Goal: Task Accomplishment & Management: Use online tool/utility

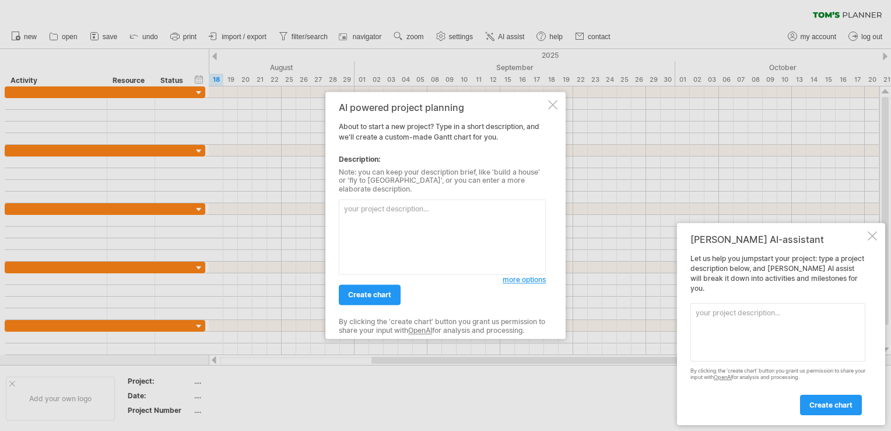
click at [873, 240] on div at bounding box center [872, 235] width 9 height 9
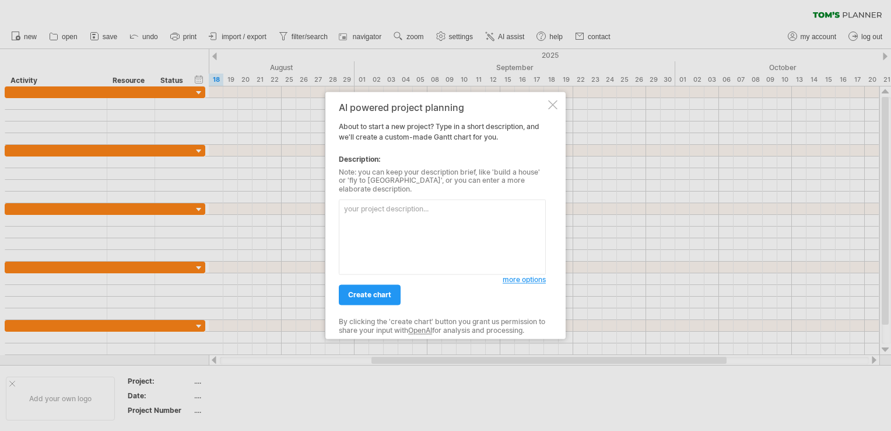
click at [363, 213] on textarea at bounding box center [442, 237] width 207 height 75
type textarea "e"
type textarea "規劃115年度市政府員工的訓練計畫"
click at [370, 291] on span "create chart" at bounding box center [369, 295] width 43 height 9
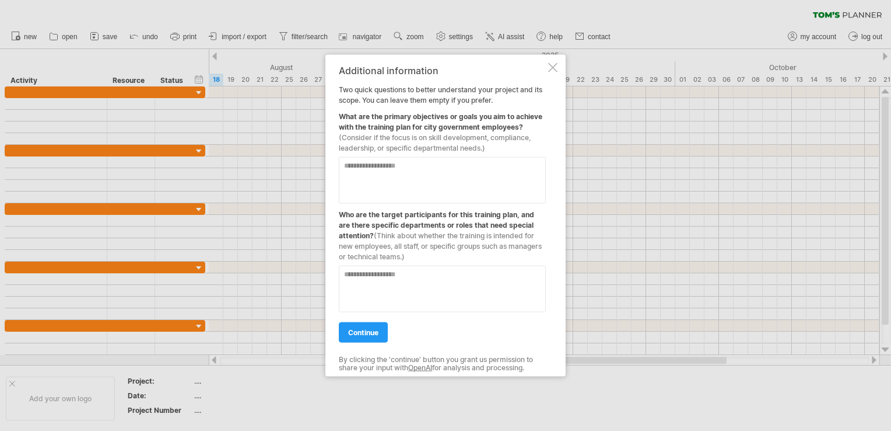
click at [351, 170] on textarea at bounding box center [442, 180] width 207 height 47
type textarea "*"
type textarea "**********"
click at [354, 277] on textarea at bounding box center [442, 288] width 207 height 47
type textarea "**********"
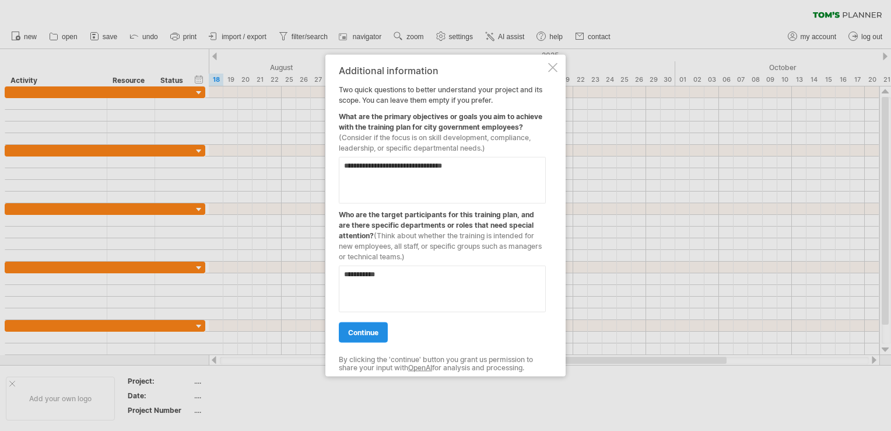
click at [352, 330] on span "continue" at bounding box center [363, 332] width 30 height 9
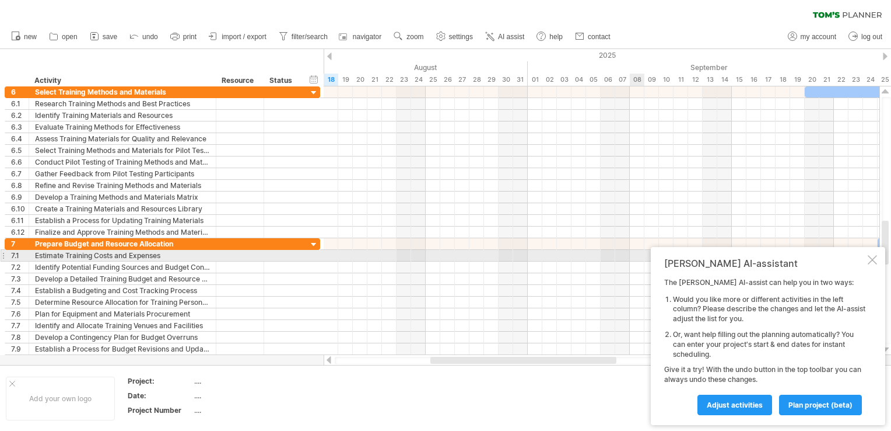
click at [873, 258] on div at bounding box center [872, 259] width 9 height 9
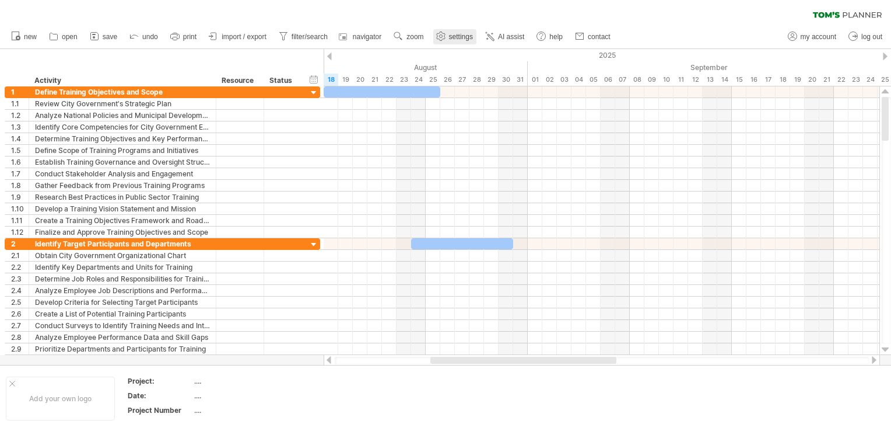
click at [460, 39] on span "settings" at bounding box center [461, 37] width 24 height 8
select select "*"
select select "**"
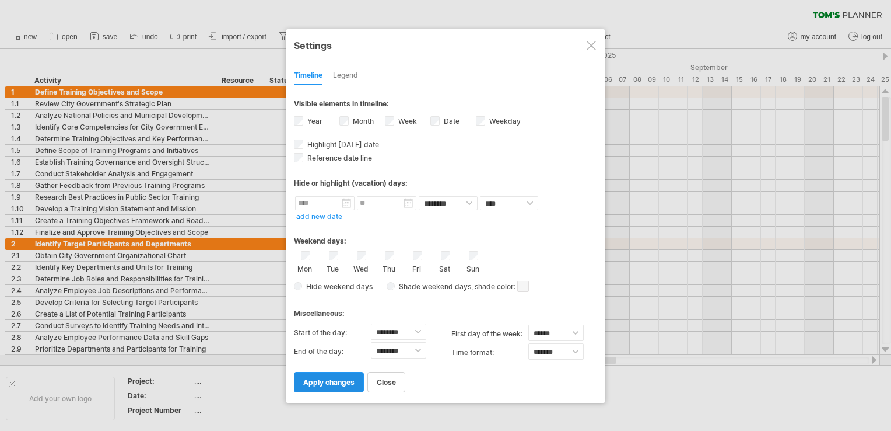
click at [310, 379] on span "apply changes" at bounding box center [328, 381] width 51 height 9
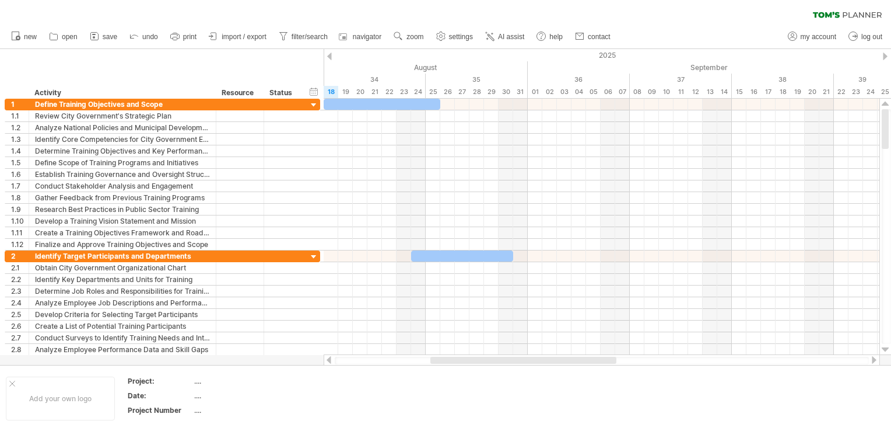
click at [330, 55] on div at bounding box center [329, 57] width 5 height 8
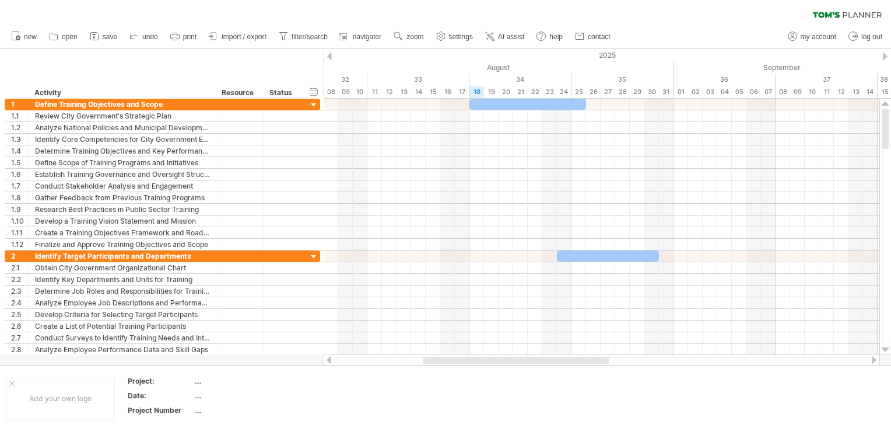
click at [330, 55] on div at bounding box center [329, 57] width 5 height 8
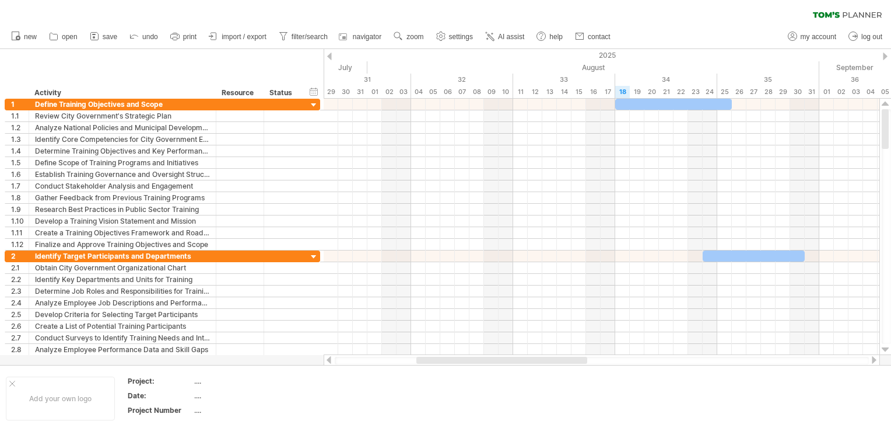
click at [330, 55] on div at bounding box center [329, 57] width 5 height 8
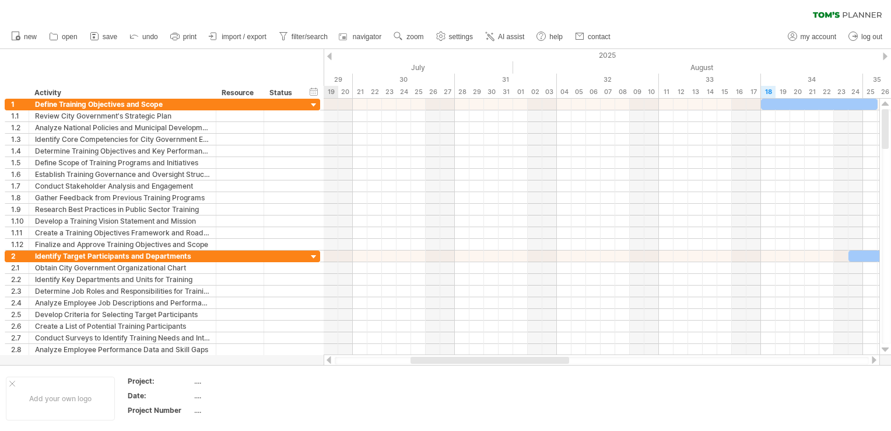
click at [328, 53] on div at bounding box center [329, 57] width 5 height 8
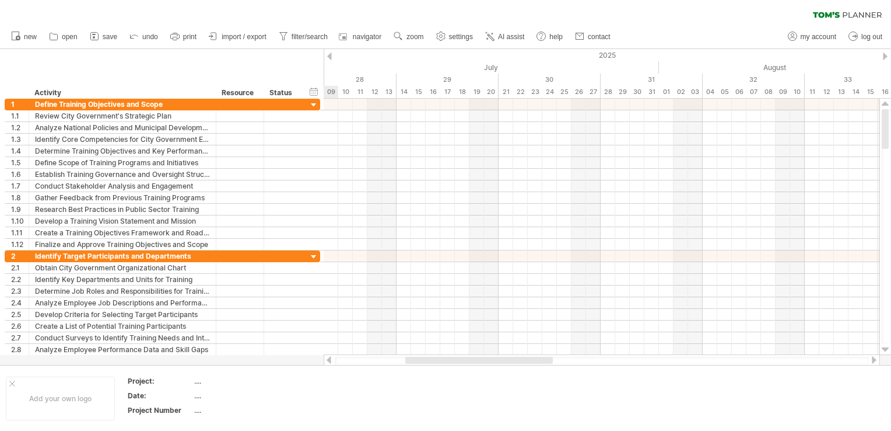
click at [328, 53] on div at bounding box center [329, 57] width 5 height 8
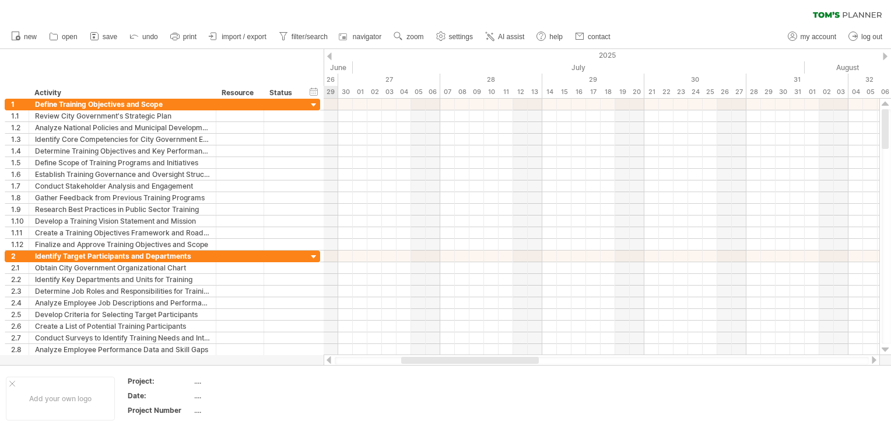
click at [883, 58] on div at bounding box center [885, 57] width 5 height 8
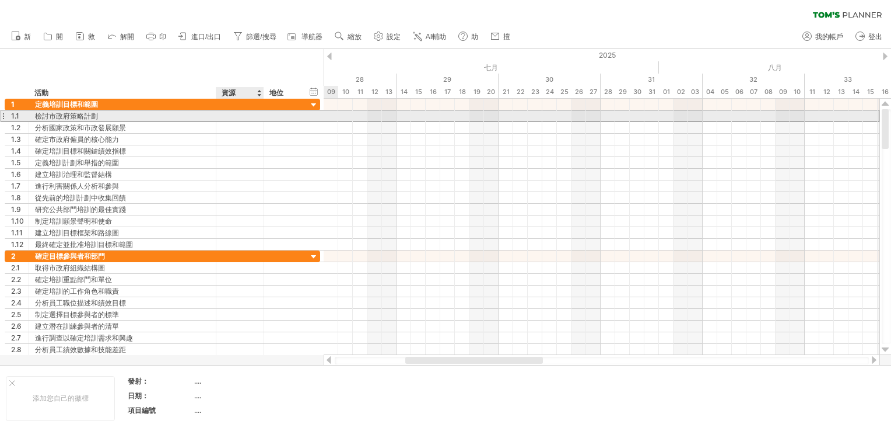
click at [236, 117] on div at bounding box center [240, 115] width 36 height 11
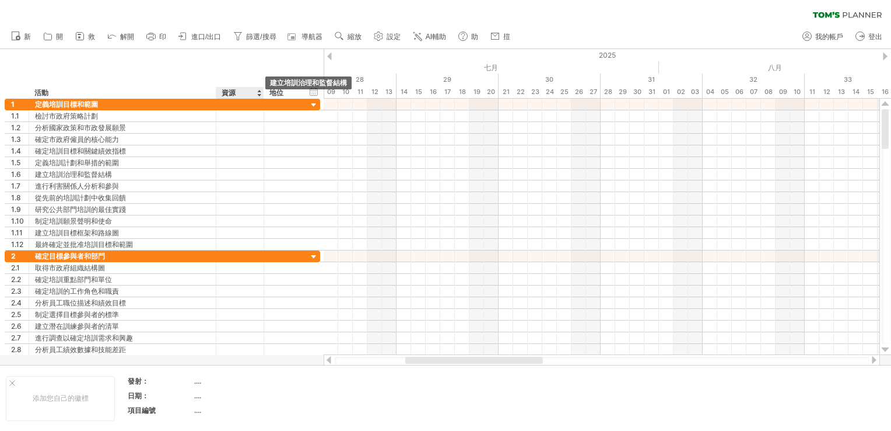
click at [257, 93] on div at bounding box center [259, 93] width 5 height 12
click at [281, 93] on div "地位" at bounding box center [283, 93] width 26 height 12
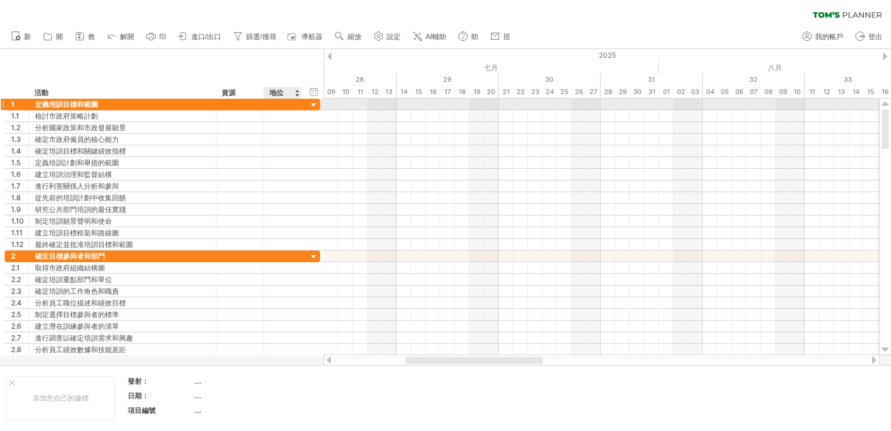
click at [313, 106] on div at bounding box center [314, 105] width 11 height 11
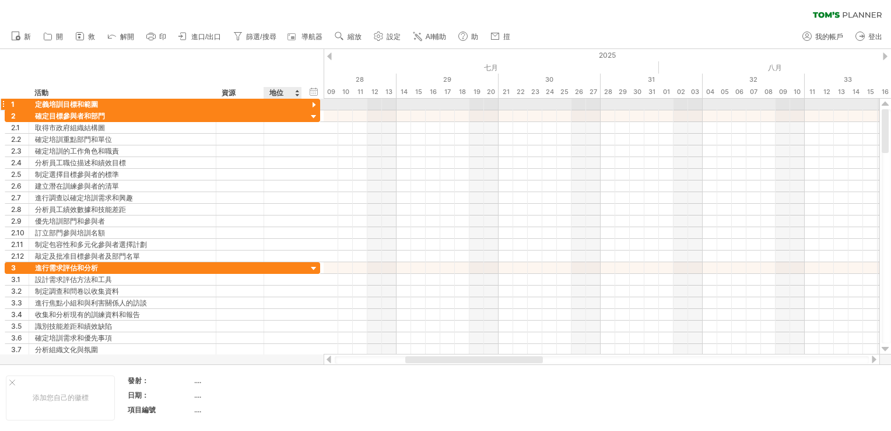
click at [313, 103] on div at bounding box center [314, 105] width 11 height 11
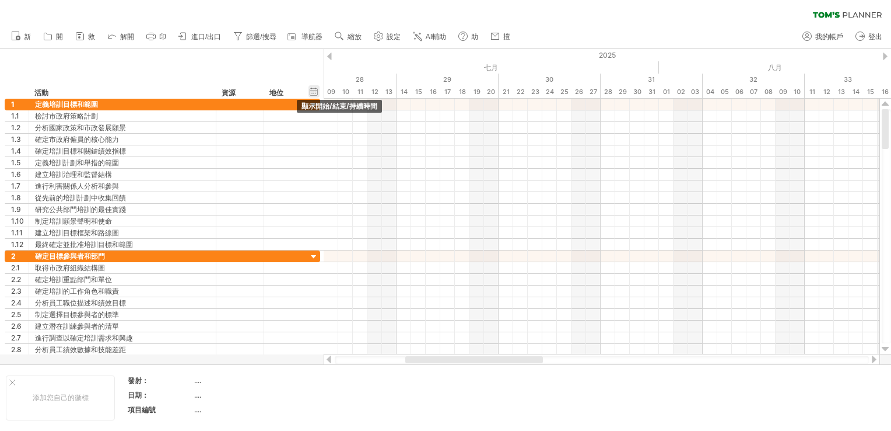
click at [310, 89] on div "hide start/end/duration 顯示開始/結束/持續時間" at bounding box center [314, 91] width 11 height 12
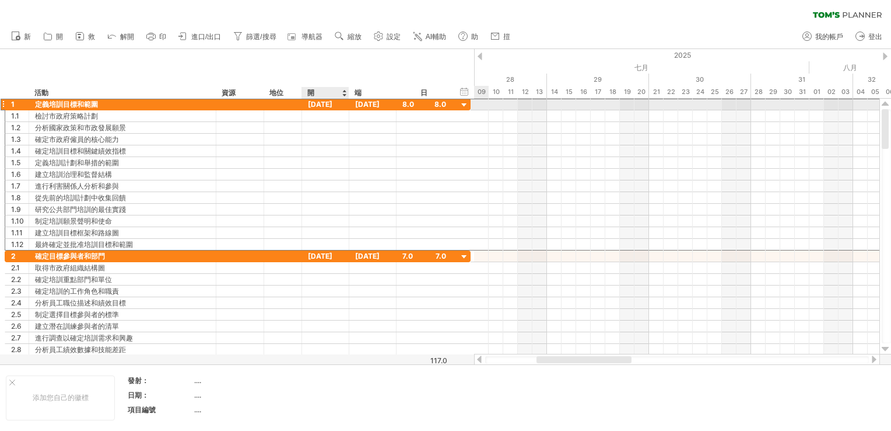
click at [325, 103] on div "[DATE]" at bounding box center [325, 104] width 47 height 11
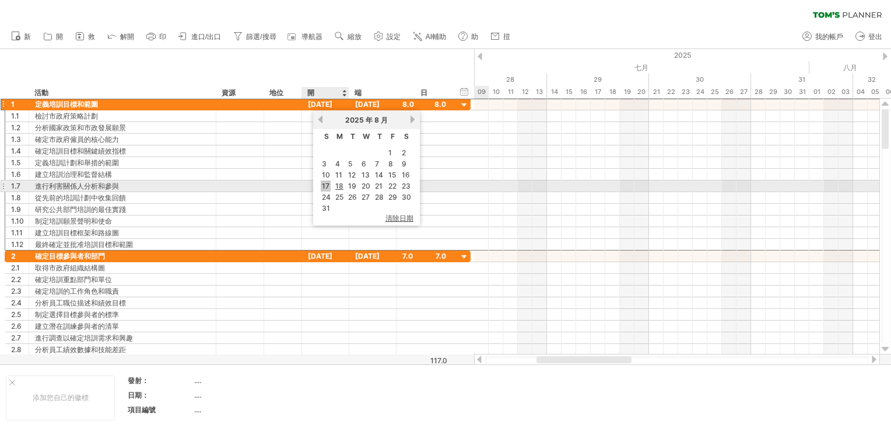
click at [321, 185] on link "17" at bounding box center [326, 185] width 10 height 11
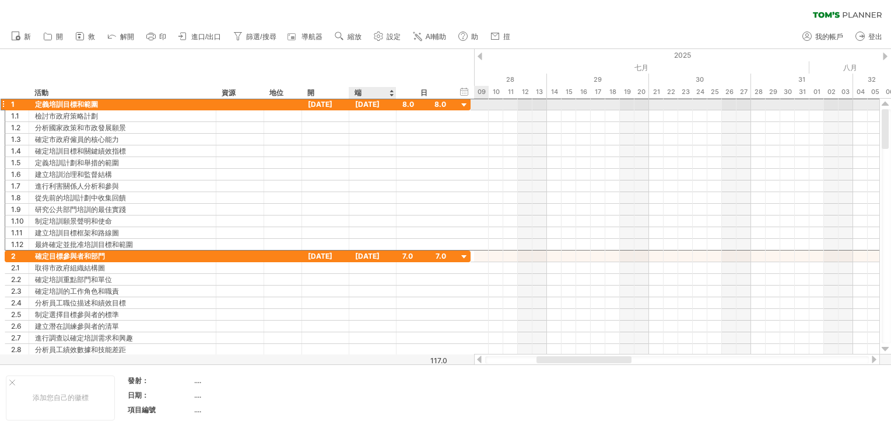
click at [369, 104] on div "[DATE]" at bounding box center [372, 104] width 47 height 11
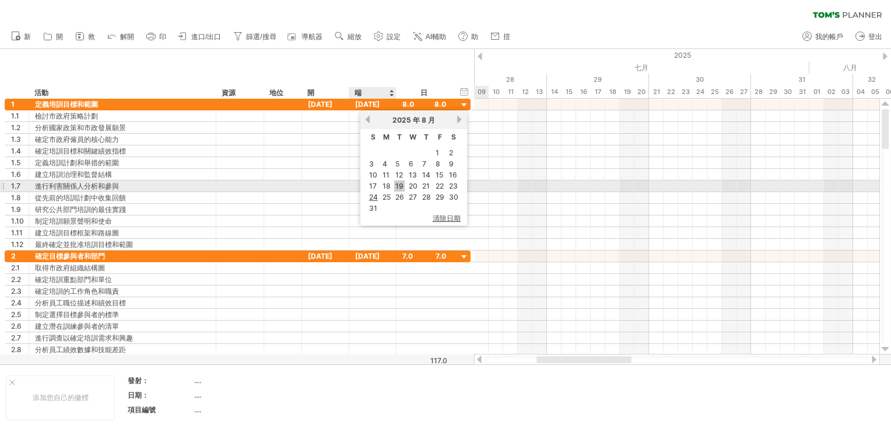
click at [397, 181] on link "19" at bounding box center [399, 185] width 11 height 11
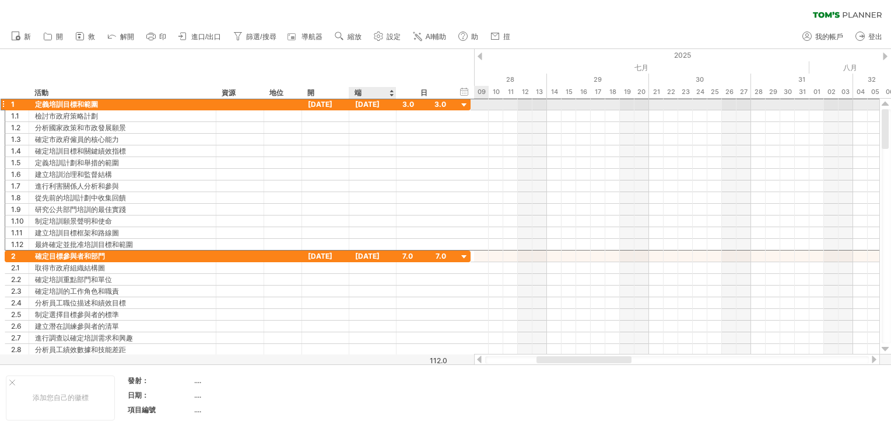
click at [375, 102] on div "[DATE]" at bounding box center [372, 104] width 47 height 11
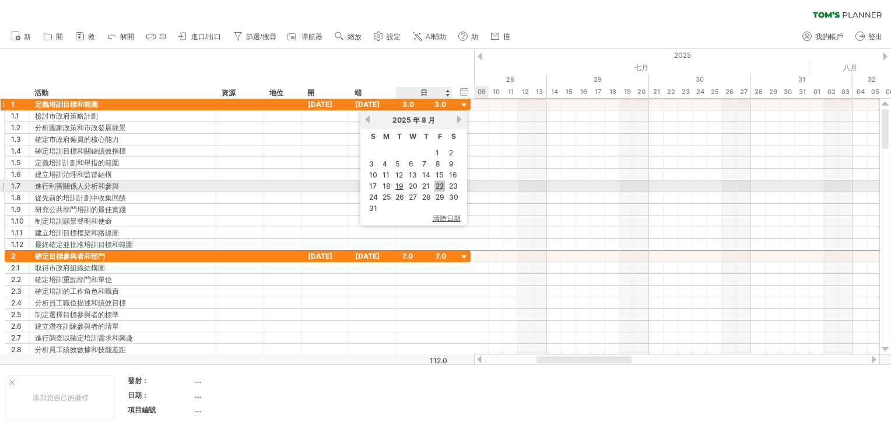
click at [438, 184] on link "22" at bounding box center [440, 185] width 11 height 11
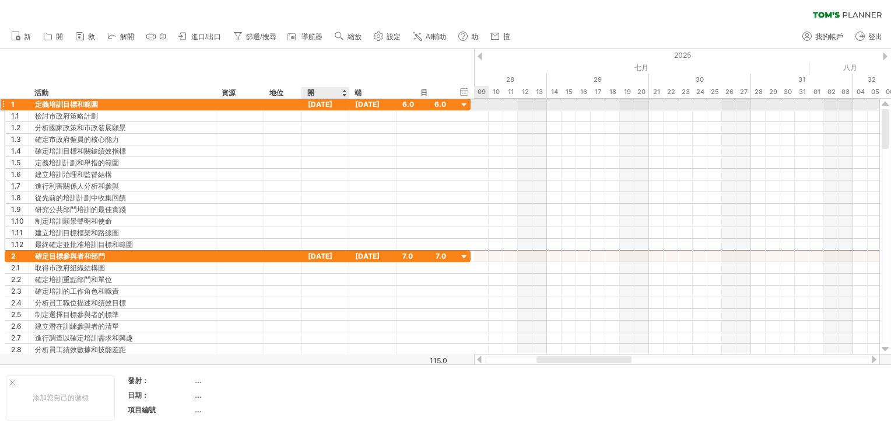
click at [317, 106] on div "[DATE]" at bounding box center [325, 104] width 47 height 11
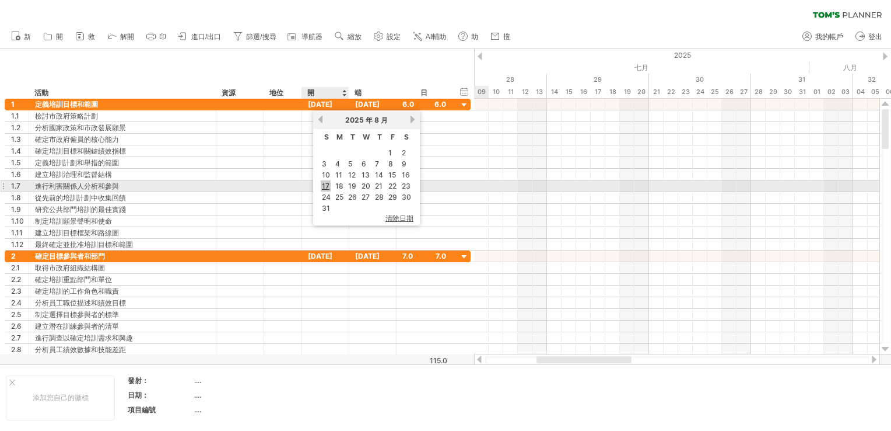
click at [323, 183] on link "17" at bounding box center [326, 185] width 10 height 11
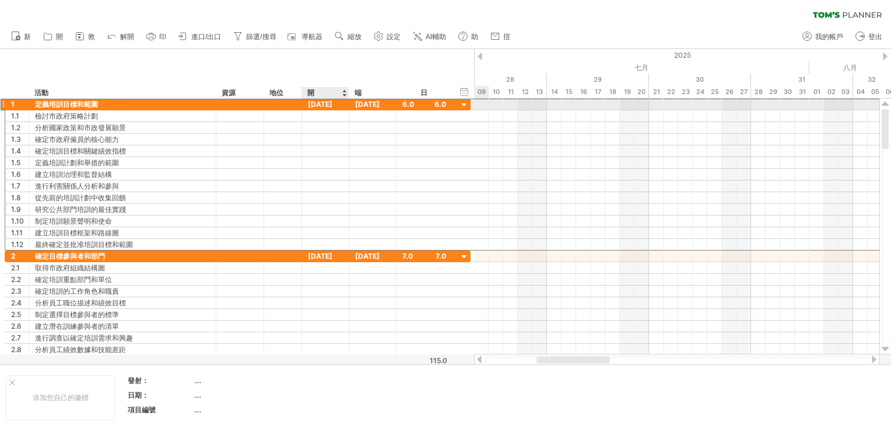
click at [335, 104] on div "[DATE]" at bounding box center [325, 104] width 47 height 11
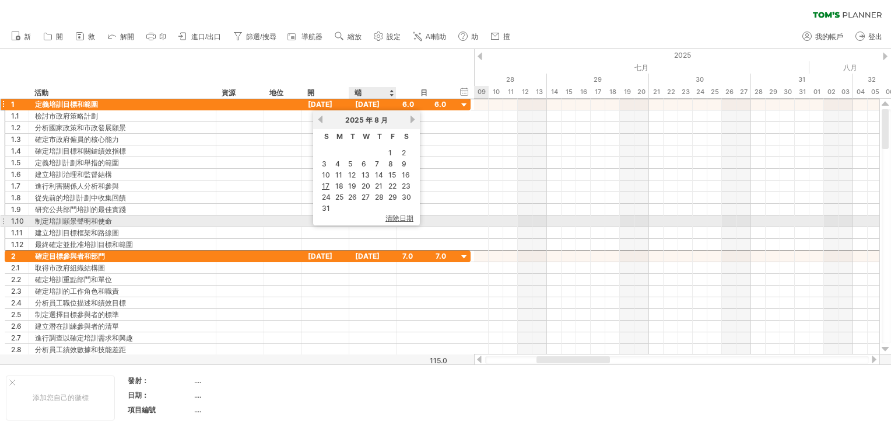
click at [394, 220] on span "清除日期" at bounding box center [400, 219] width 28 height 10
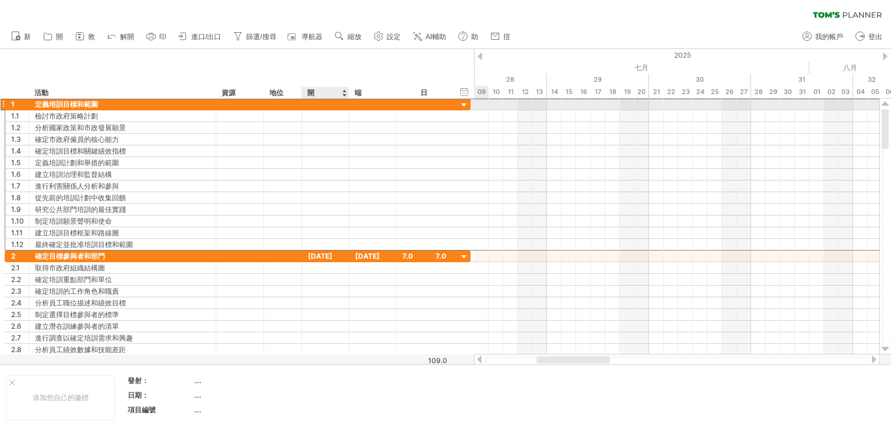
click at [311, 104] on div at bounding box center [325, 104] width 47 height 11
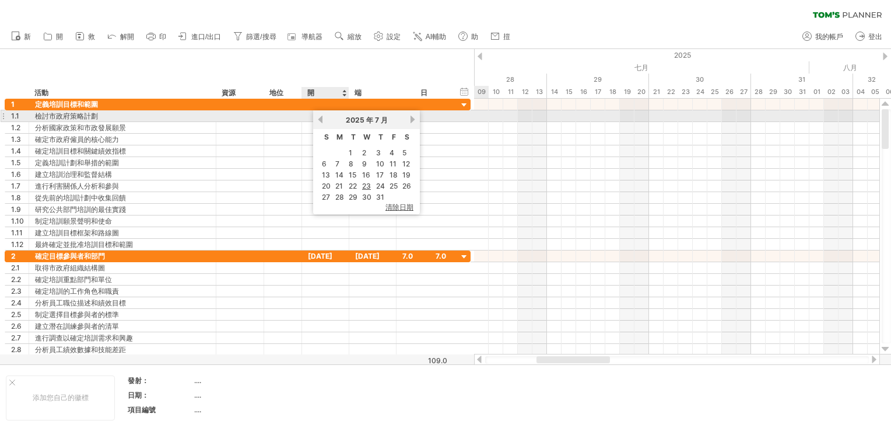
click at [317, 121] on link "前" at bounding box center [320, 119] width 9 height 9
click at [317, 117] on link "前" at bounding box center [320, 119] width 9 height 9
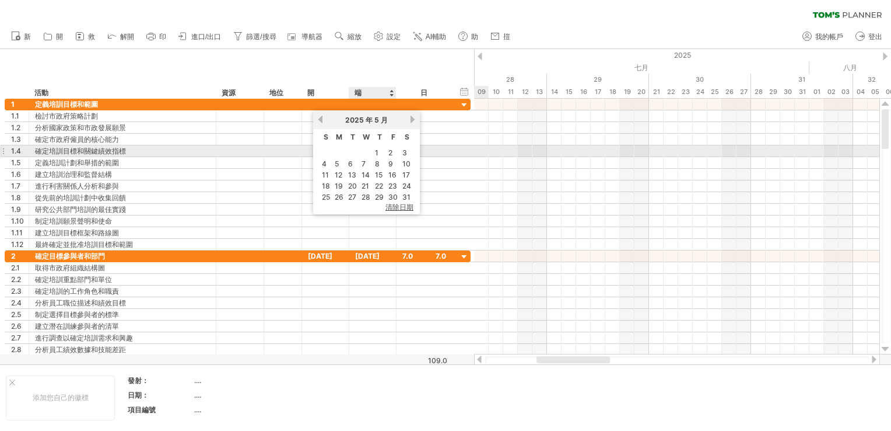
click at [372, 151] on table "S M T W T F S 1 2 3 4 5 6 7 8 9 10 11 12 13 14 15 16 17 18 19 20 21 22 23 24 25…" at bounding box center [366, 166] width 95 height 74
click at [377, 151] on link "1" at bounding box center [377, 152] width 6 height 11
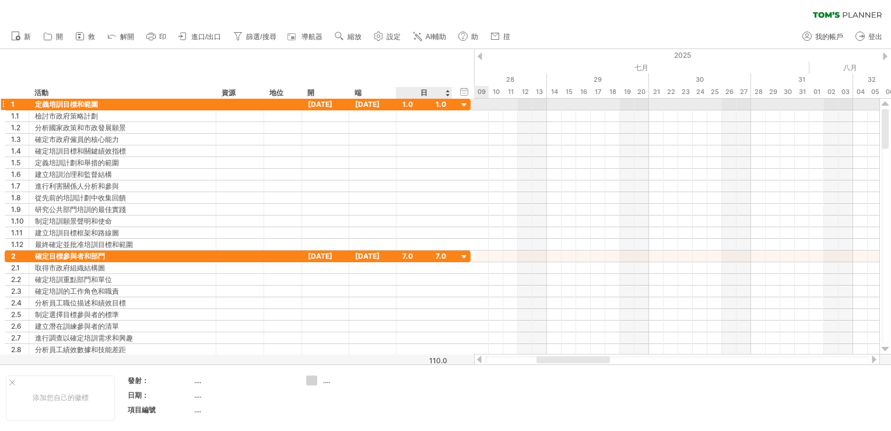
click at [404, 105] on div "1.0" at bounding box center [425, 104] width 44 height 11
click at [461, 104] on div at bounding box center [464, 105] width 11 height 11
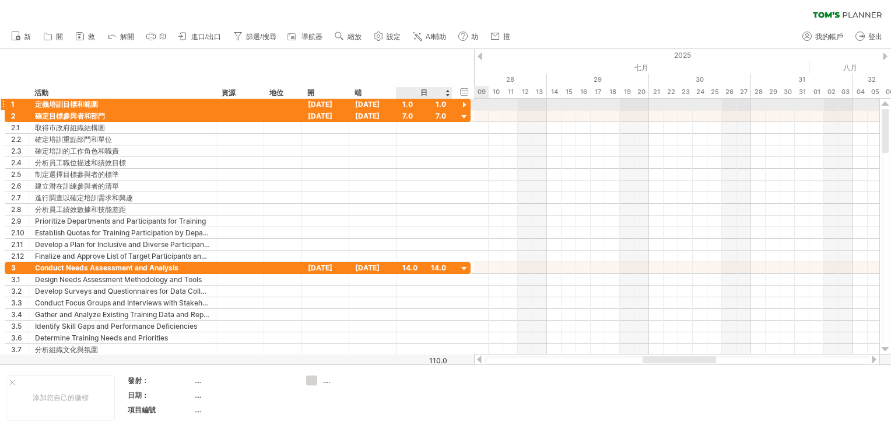
click at [463, 104] on div at bounding box center [464, 105] width 11 height 11
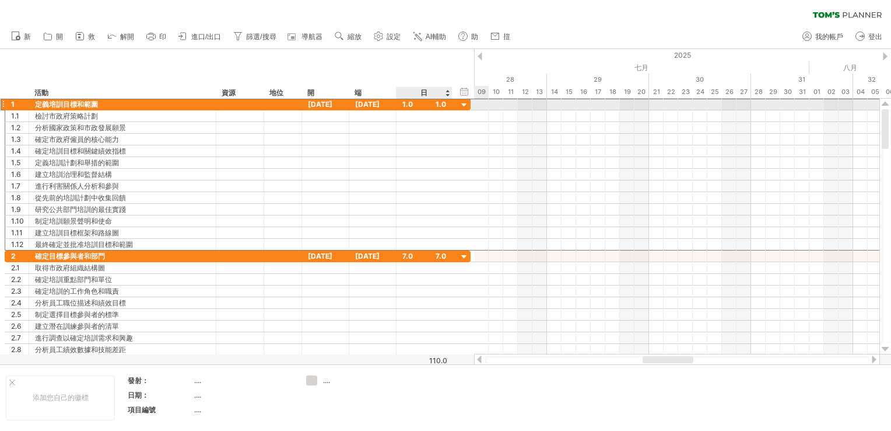
click at [408, 102] on div "1.0" at bounding box center [425, 104] width 44 height 11
type input "**"
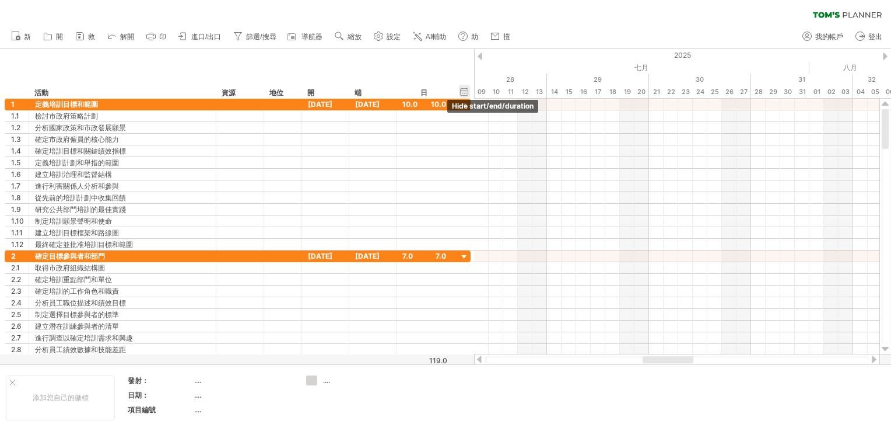
scroll to position [0, 0]
click at [466, 90] on div "hide start/end/duration 顯示開始/結束/持續時間" at bounding box center [464, 91] width 11 height 12
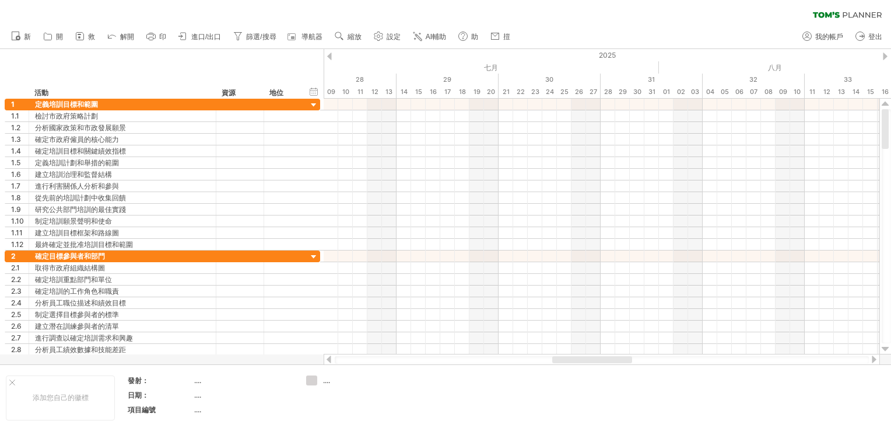
click at [330, 54] on div at bounding box center [329, 57] width 5 height 8
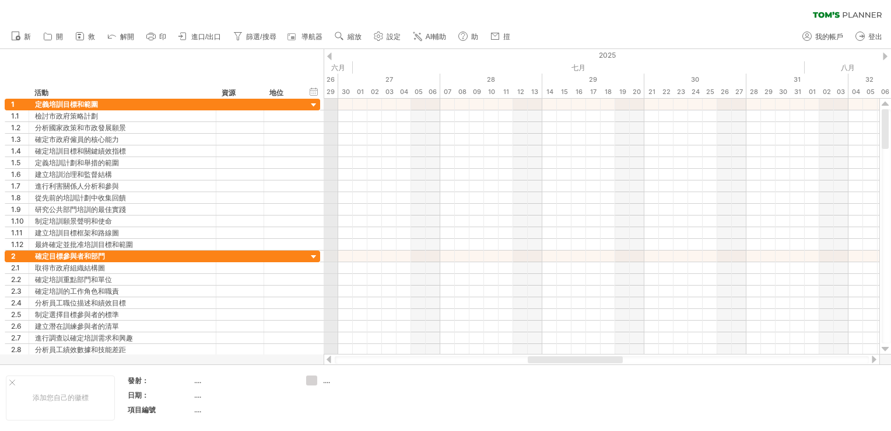
click at [328, 53] on div at bounding box center [329, 57] width 5 height 8
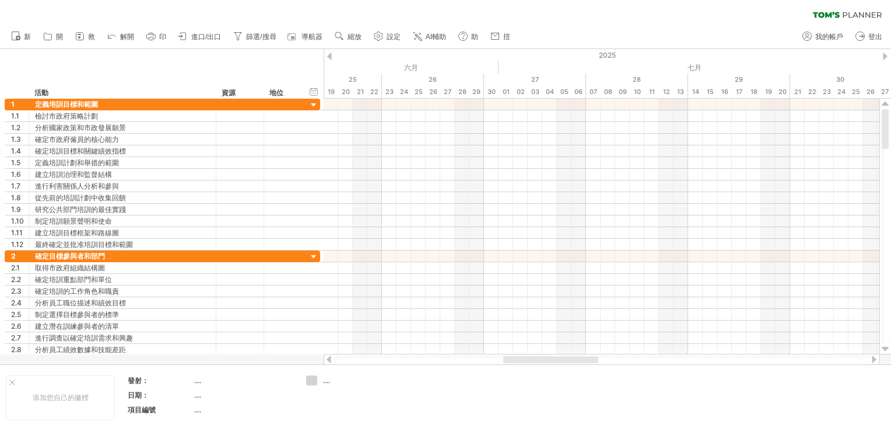
click at [330, 56] on div at bounding box center [329, 57] width 5 height 8
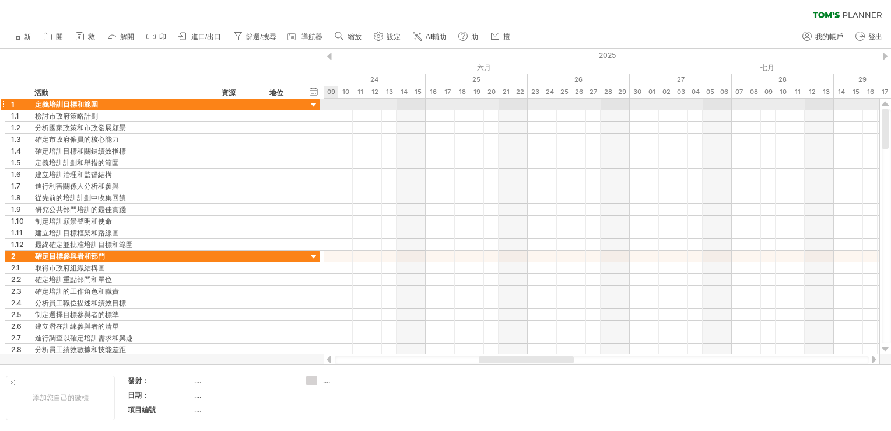
click at [313, 103] on div at bounding box center [314, 105] width 11 height 11
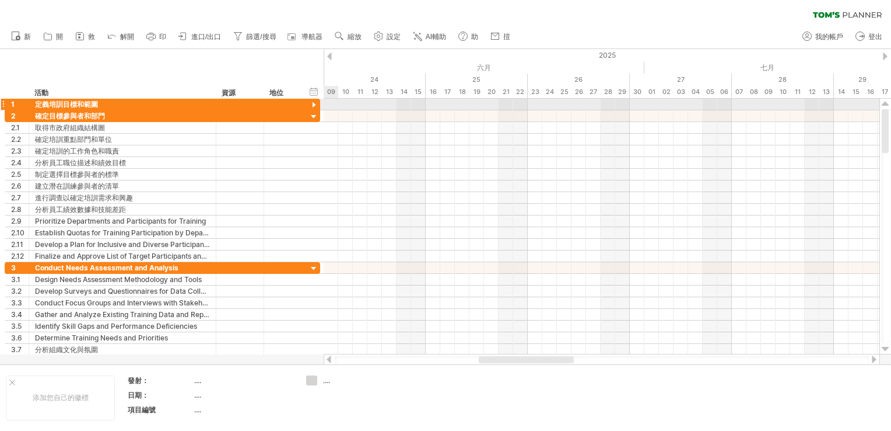
click at [313, 103] on div at bounding box center [314, 105] width 11 height 11
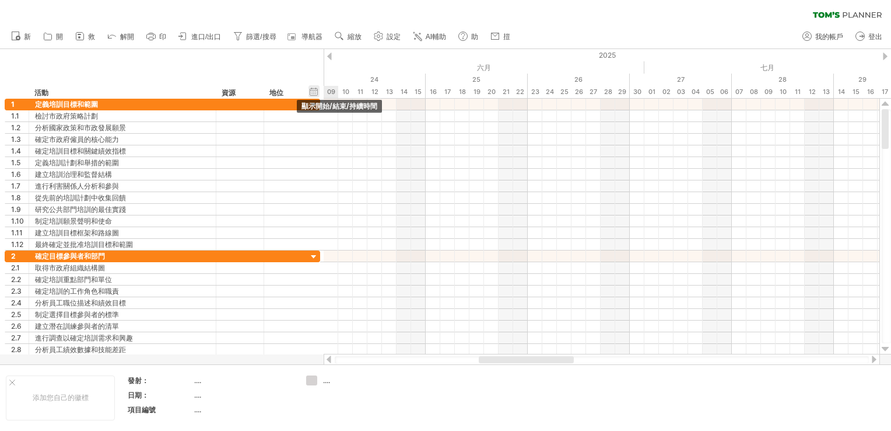
click at [315, 90] on div "hide start/end/duration 顯示開始/結束/持續時間" at bounding box center [314, 91] width 11 height 12
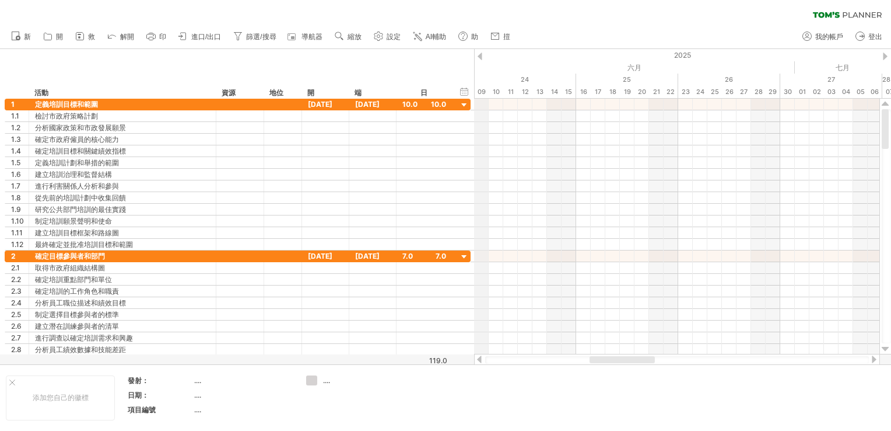
click at [478, 53] on div at bounding box center [480, 57] width 5 height 8
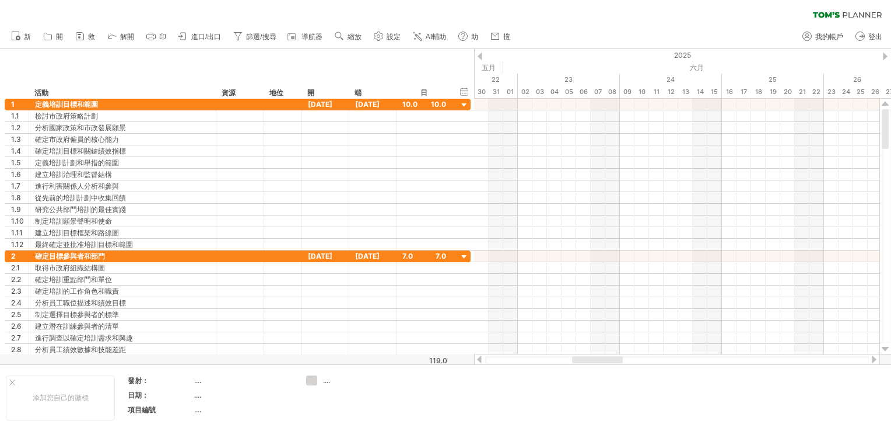
click at [478, 53] on div at bounding box center [480, 57] width 5 height 8
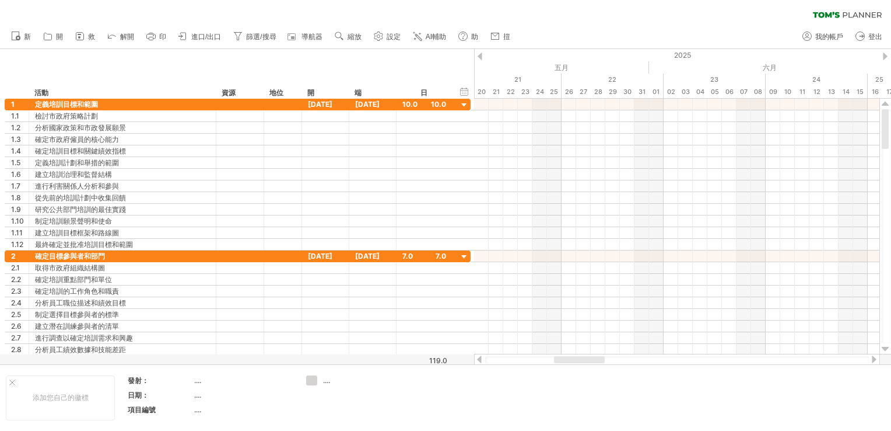
click at [478, 53] on div at bounding box center [480, 57] width 5 height 8
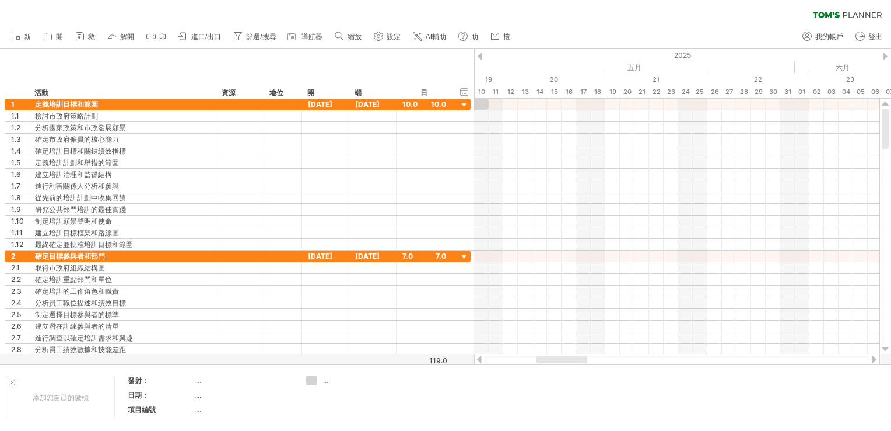
click at [478, 53] on div at bounding box center [480, 57] width 5 height 8
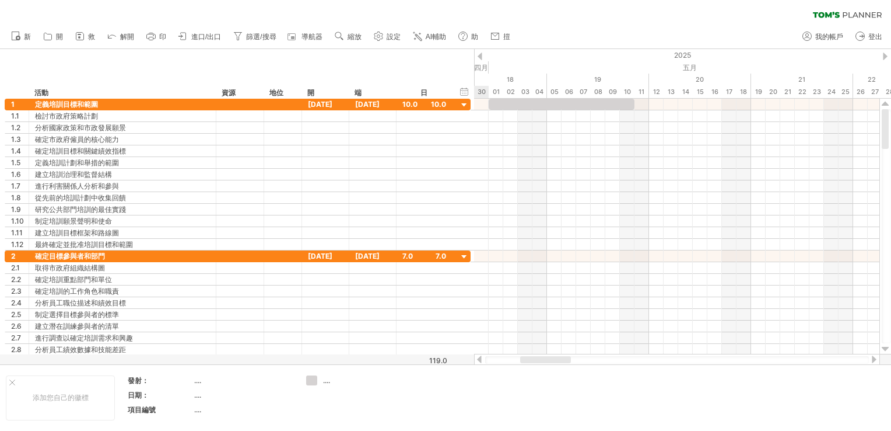
click at [478, 53] on div at bounding box center [480, 57] width 5 height 8
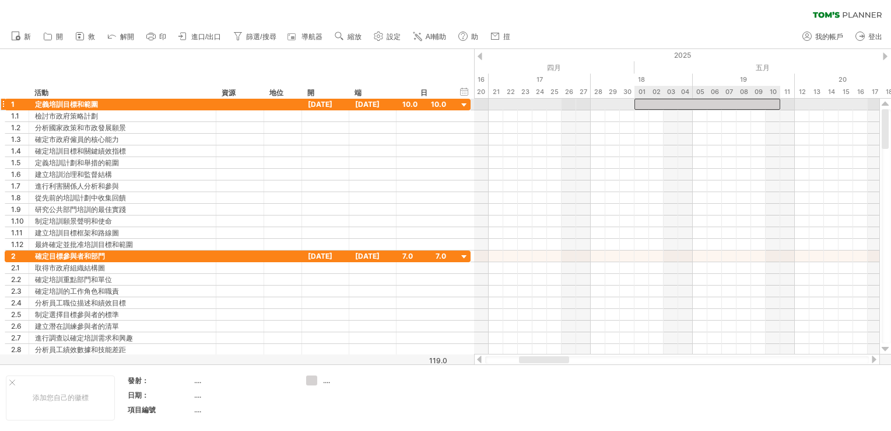
click at [639, 101] on div at bounding box center [708, 104] width 146 height 11
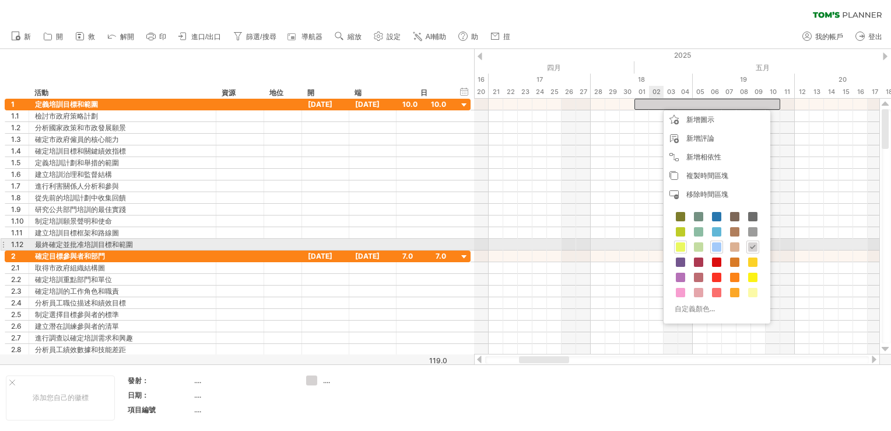
click at [680, 249] on span at bounding box center [680, 246] width 9 height 9
